Goal: Transaction & Acquisition: Purchase product/service

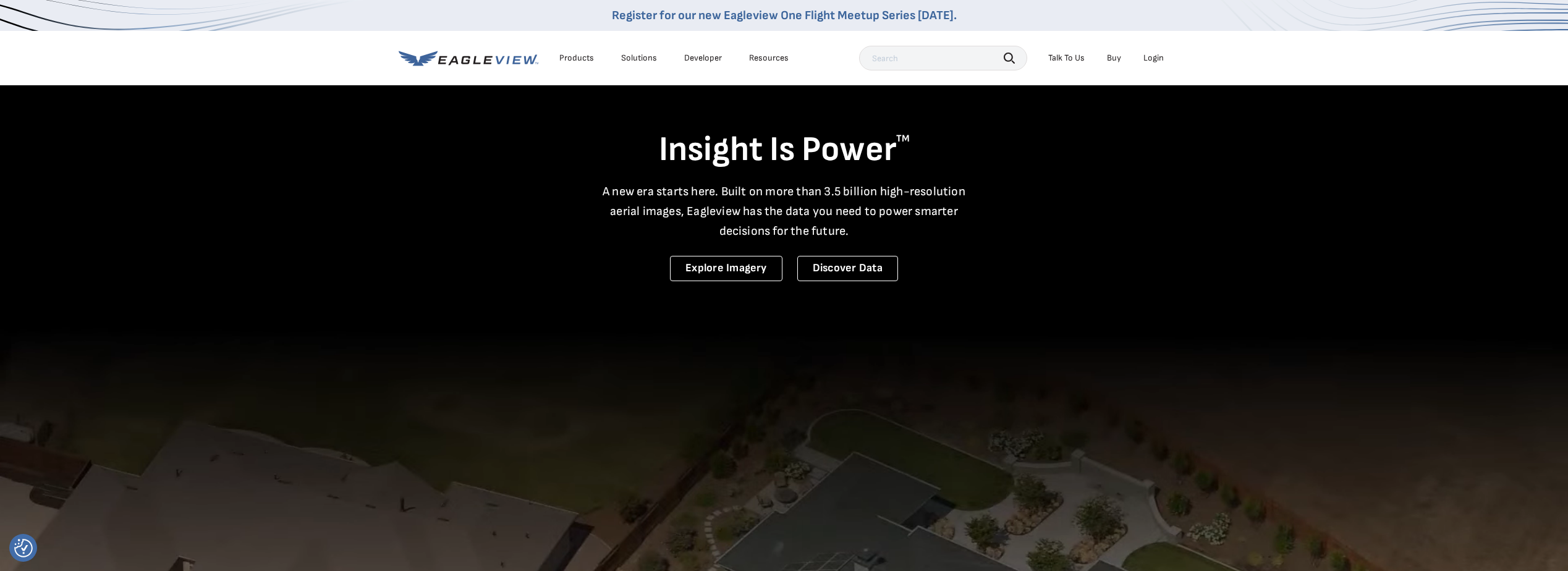
click at [1153, 58] on div "Login" at bounding box center [1154, 58] width 20 height 11
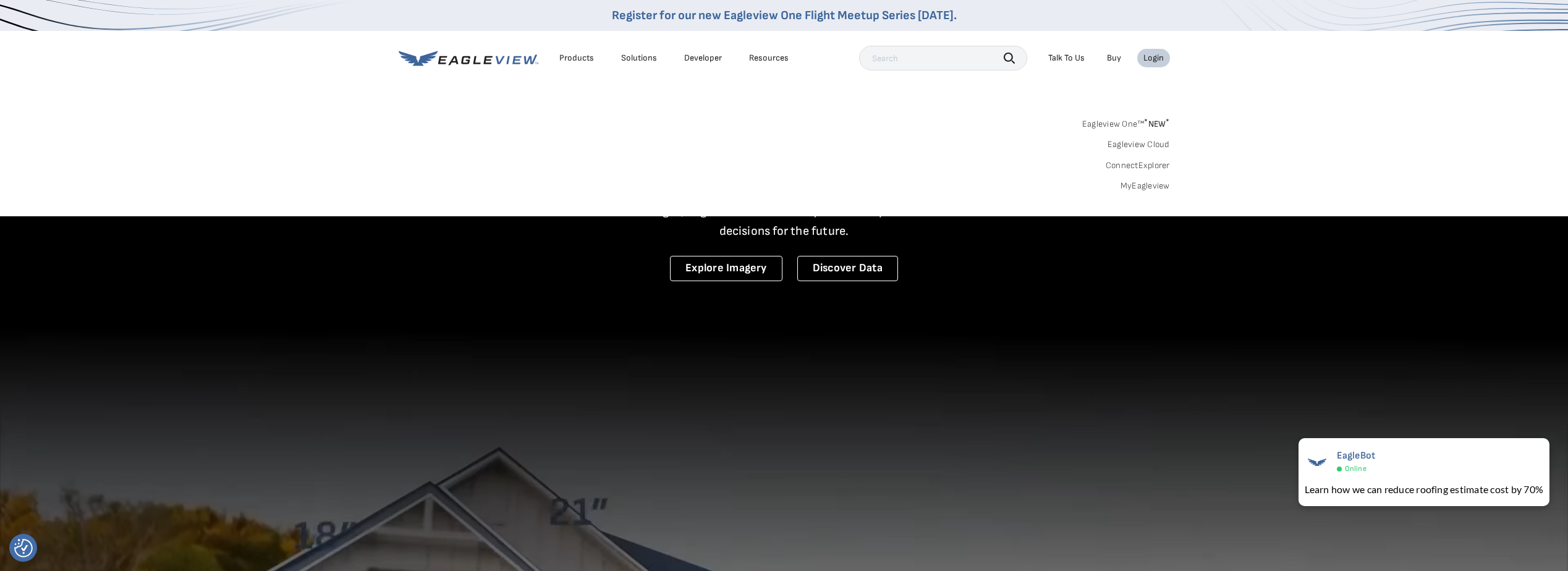
click at [1110, 125] on link "Eagleview One™ * NEW *" at bounding box center [1126, 122] width 88 height 14
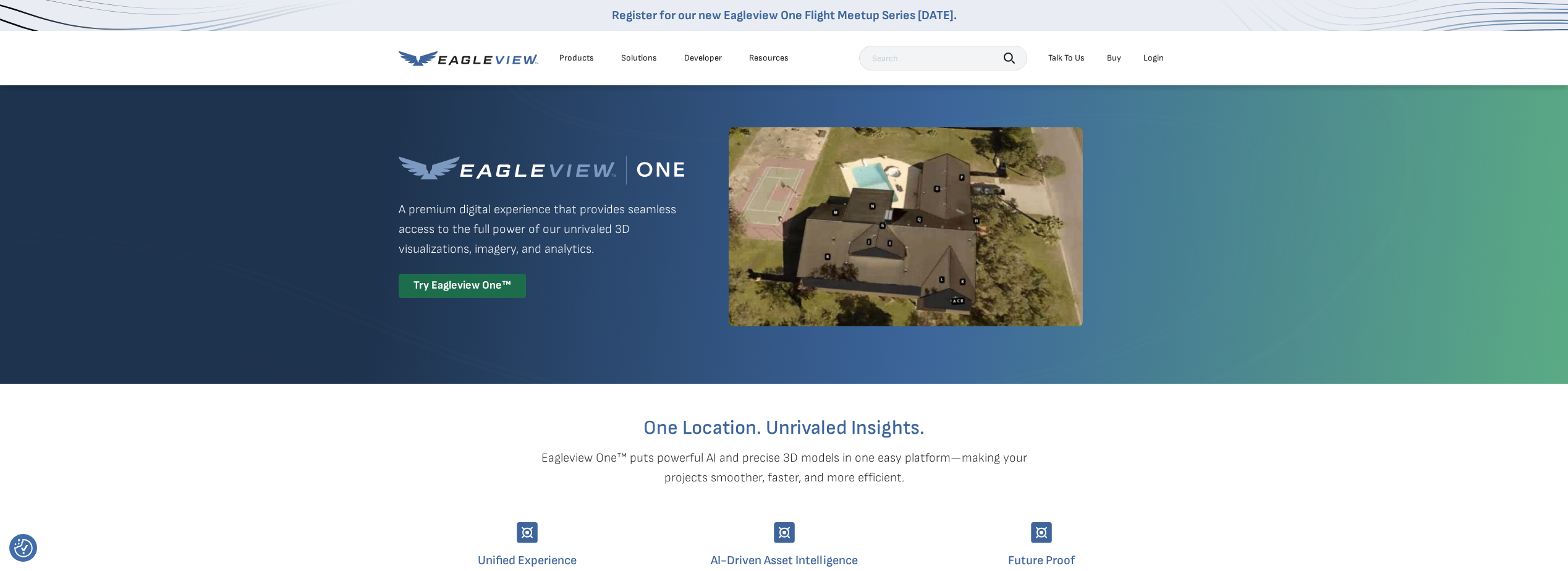
click at [1151, 57] on div "Login" at bounding box center [1154, 58] width 20 height 11
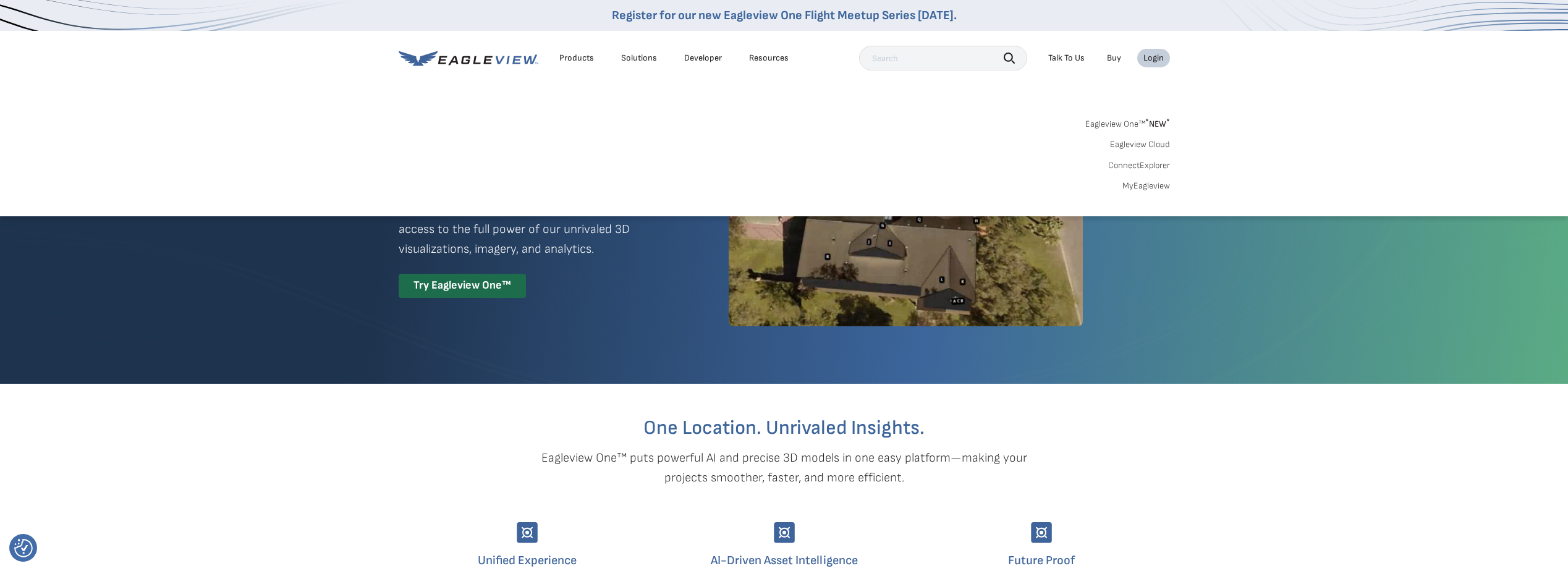
click at [1145, 183] on link "MyEagleview" at bounding box center [1145, 186] width 47 height 11
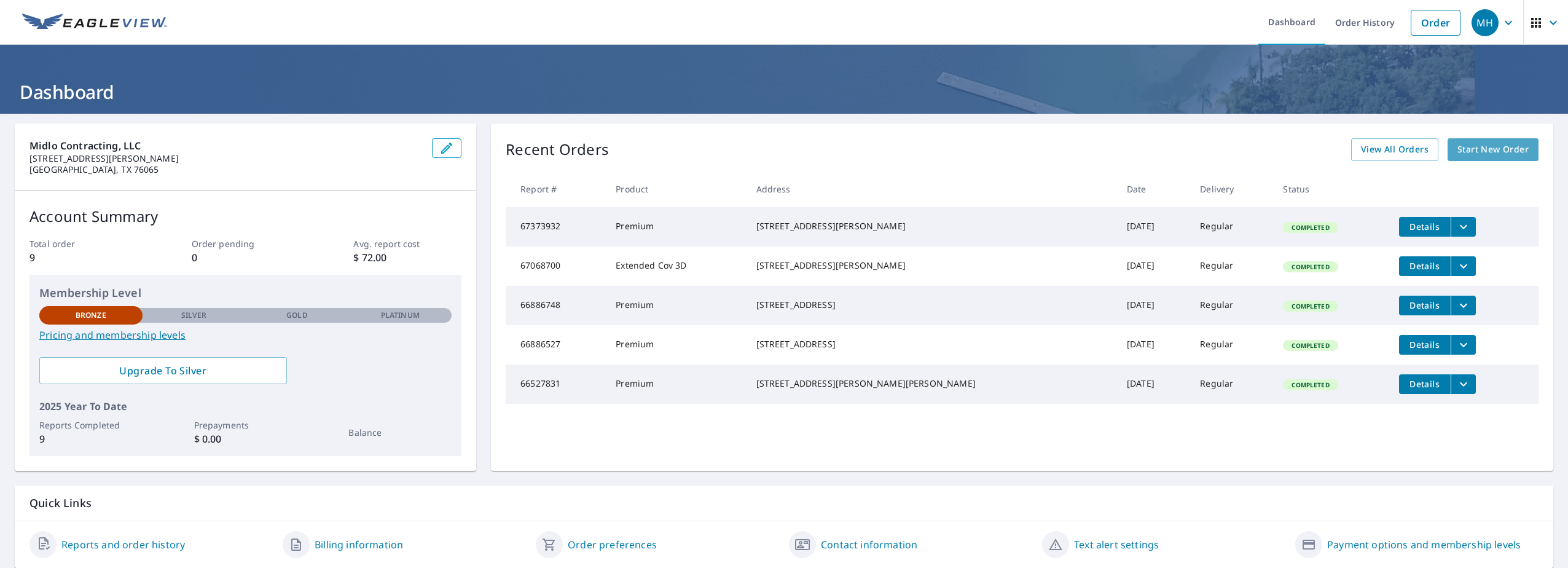
click at [1466, 152] on span "Start New Order" at bounding box center [1493, 150] width 71 height 15
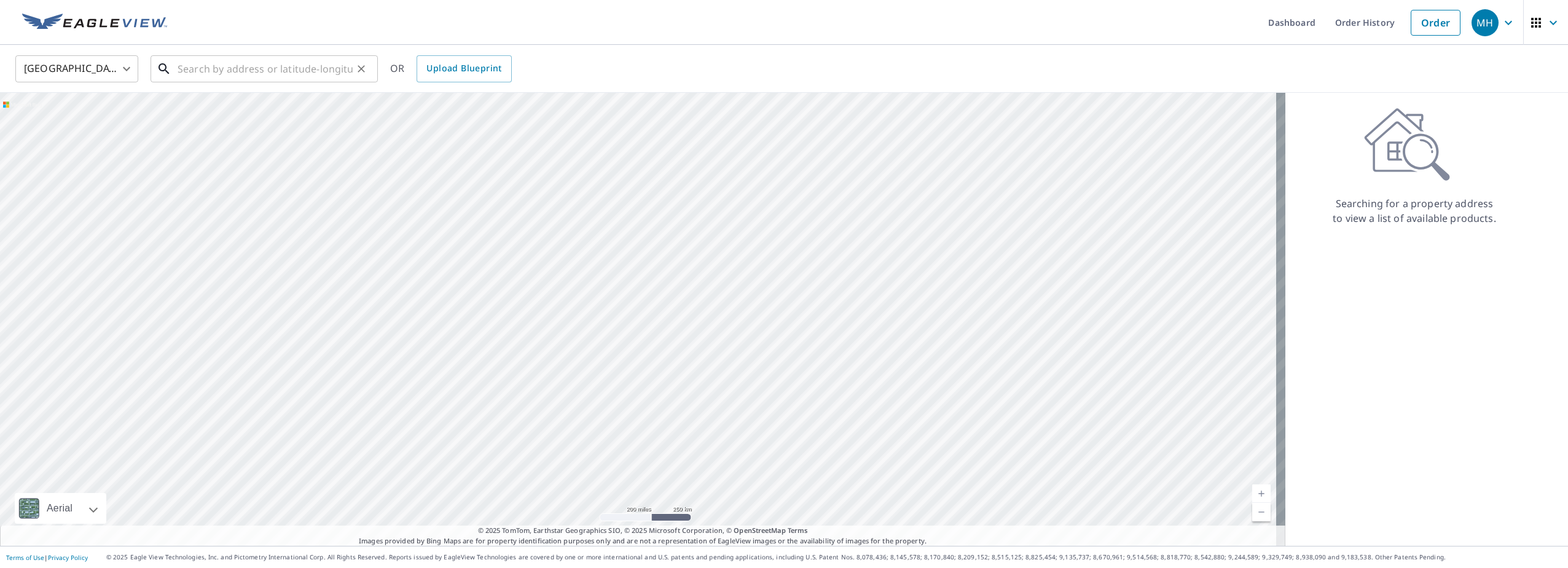
click at [207, 66] on input "text" at bounding box center [265, 69] width 175 height 35
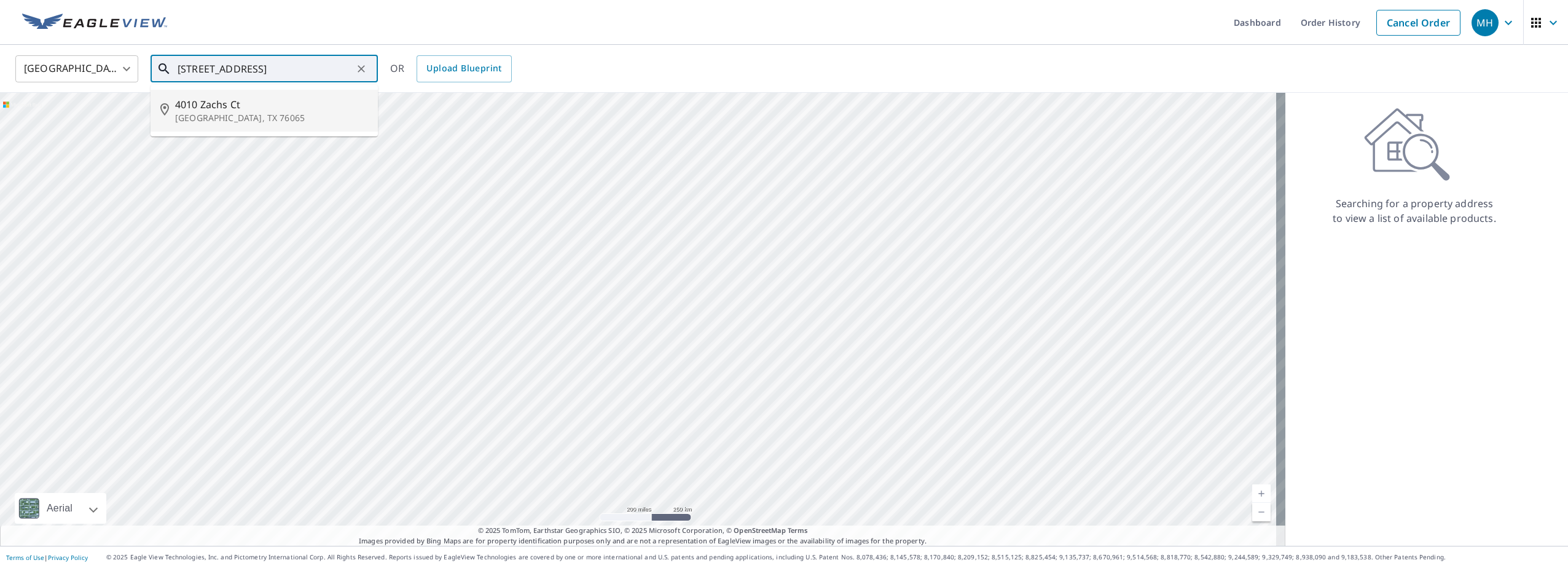
click at [209, 112] on p "[GEOGRAPHIC_DATA], TX 76065" at bounding box center [271, 118] width 193 height 13
type input "[STREET_ADDRESS][PERSON_NAME]"
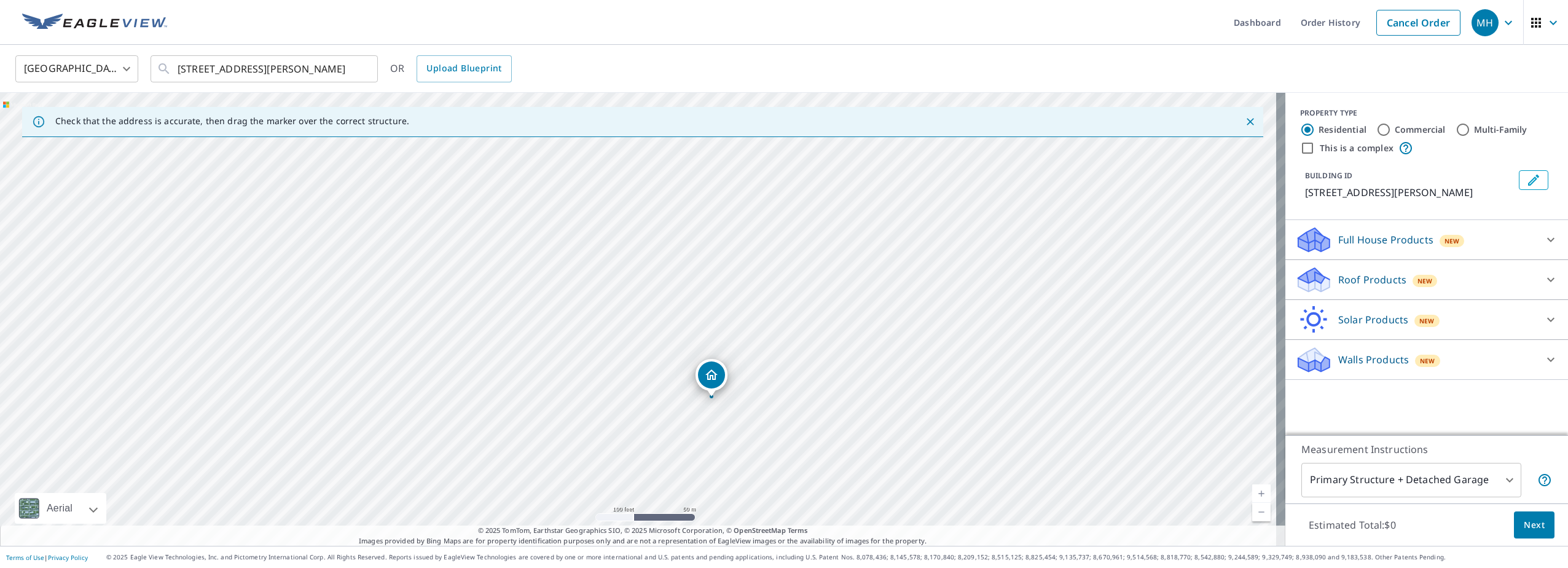
click at [1547, 238] on icon at bounding box center [1550, 240] width 8 height 4
click at [1543, 311] on icon at bounding box center [1550, 314] width 14 height 14
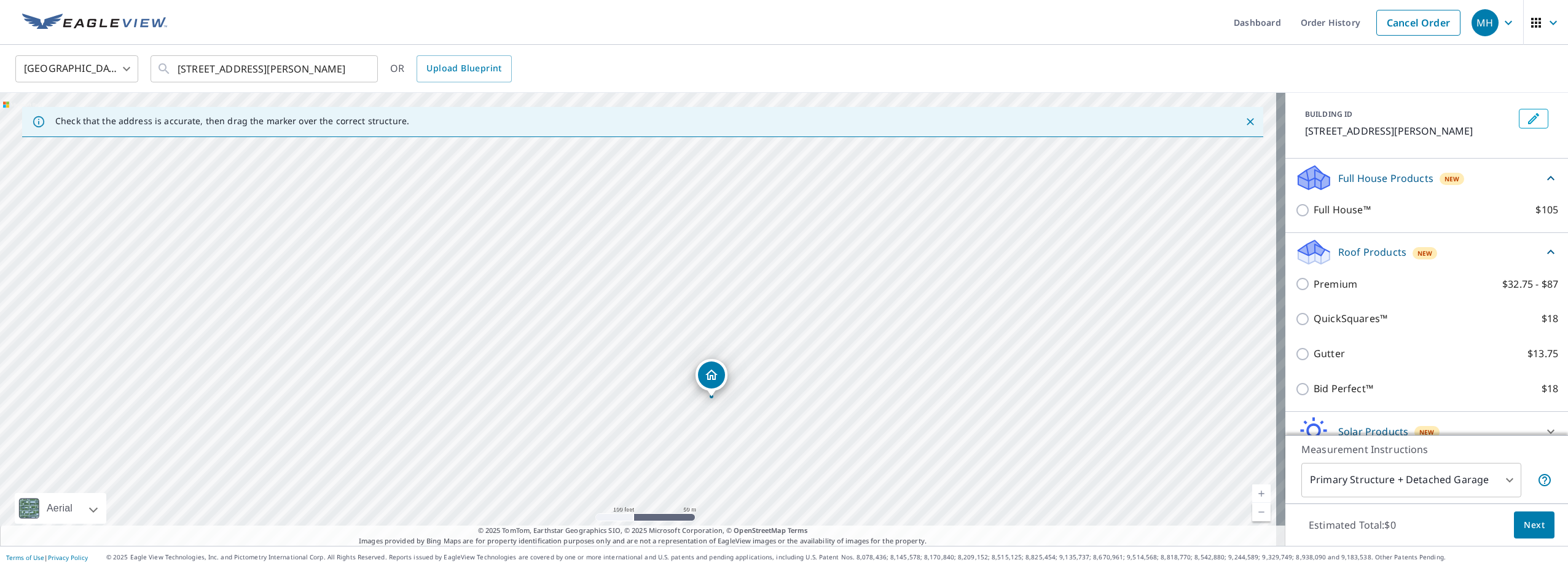
scroll to position [118, 0]
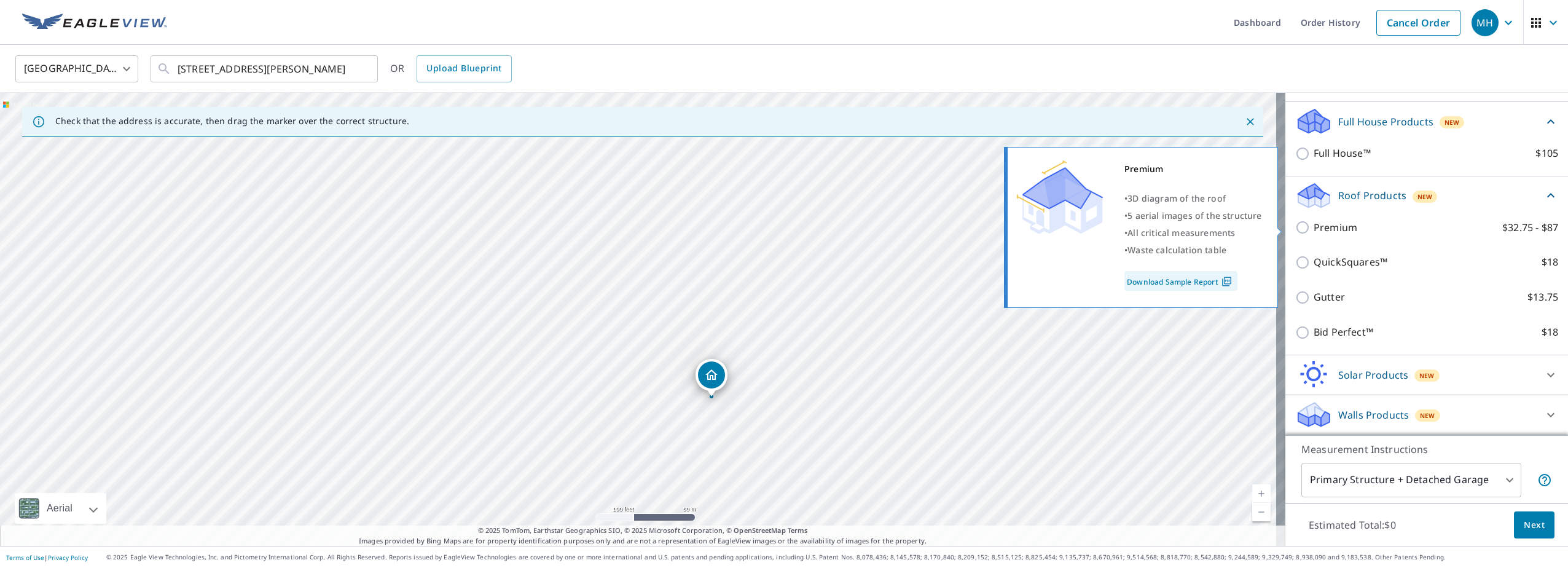
click at [1295, 228] on input "Premium $32.75 - $87" at bounding box center [1304, 227] width 18 height 14
checkbox input "true"
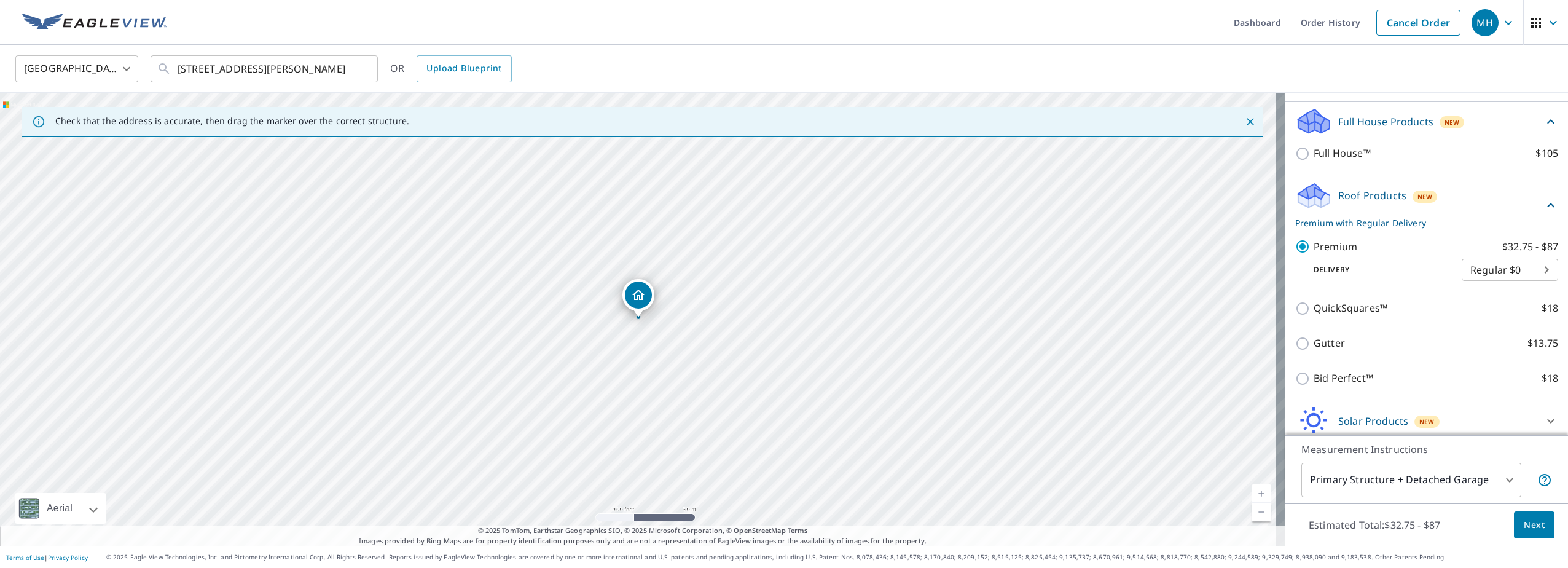
click at [1532, 526] on span "Next" at bounding box center [1533, 525] width 21 height 15
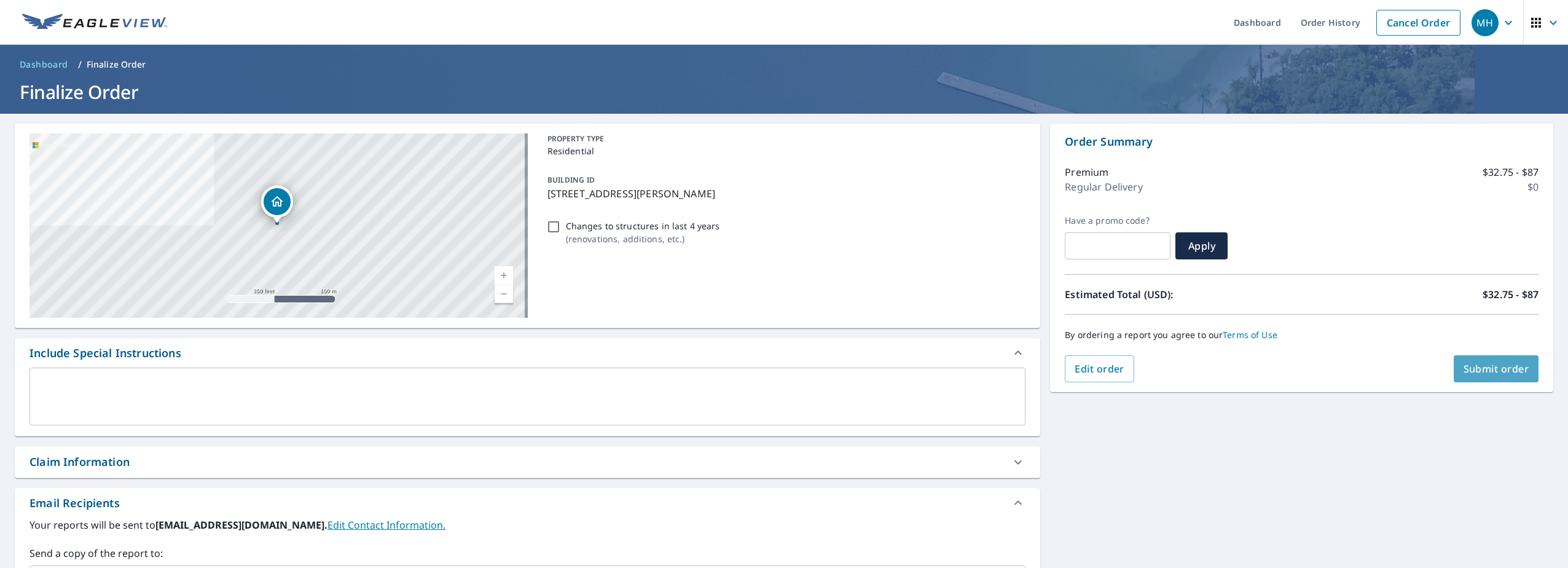
click at [1476, 369] on span "Submit order" at bounding box center [1496, 369] width 66 height 13
